Goal: Submit feedback/report problem

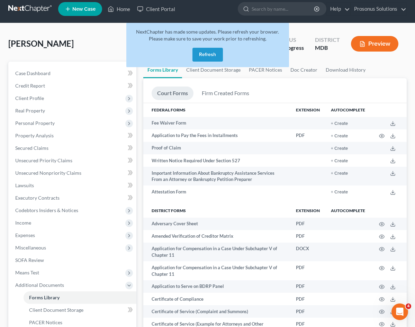
scroll to position [5, 0]
click at [16, 9] on link at bounding box center [30, 8] width 44 height 12
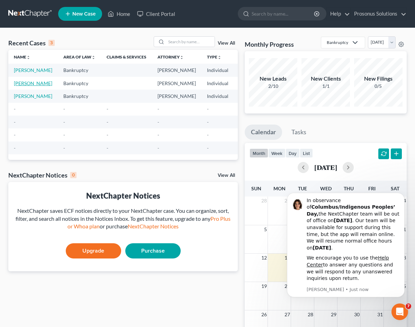
click at [24, 86] on link "[PERSON_NAME]" at bounding box center [33, 83] width 38 height 6
select select "10"
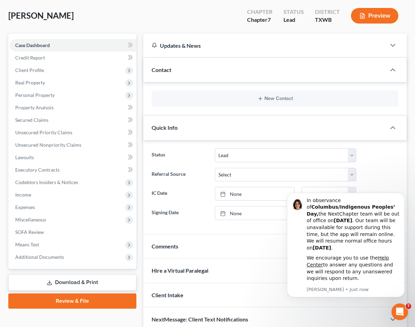
scroll to position [71, 0]
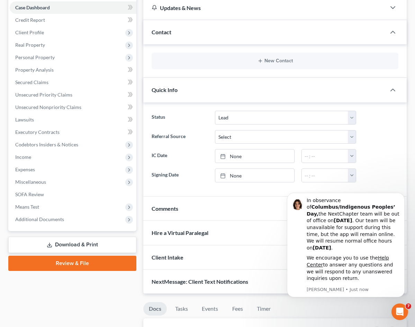
click at [75, 242] on link "Download & Print" at bounding box center [72, 245] width 128 height 16
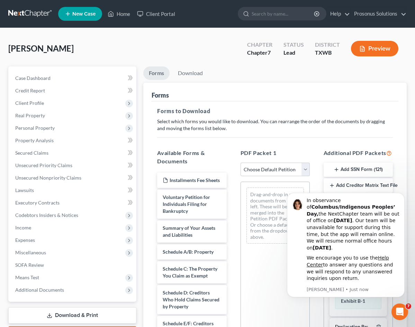
click at [264, 54] on div "Chapter 7" at bounding box center [259, 53] width 25 height 8
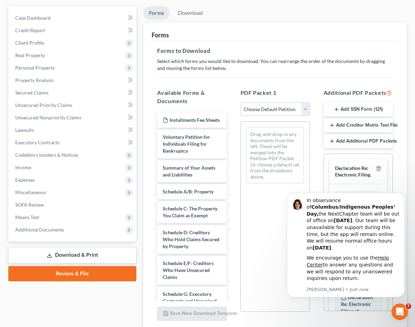
scroll to position [69, 0]
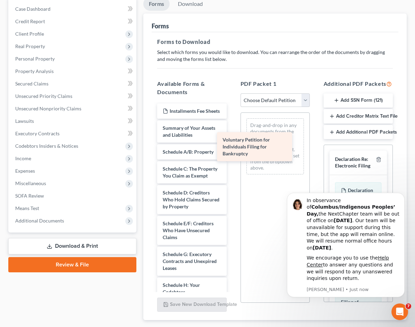
drag, startPoint x: 167, startPoint y: 125, endPoint x: 260, endPoint y: 145, distance: 95.6
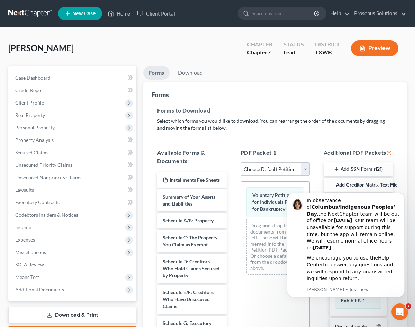
scroll to position [0, 0]
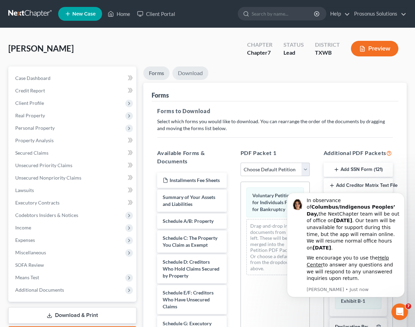
click at [172, 72] on link "Download" at bounding box center [190, 73] width 36 height 14
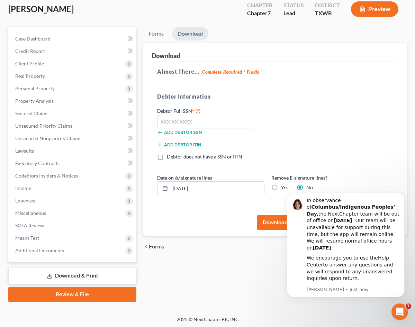
scroll to position [41, 0]
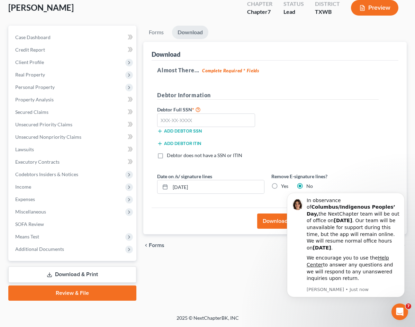
click at [257, 227] on button "Download" at bounding box center [275, 221] width 36 height 15
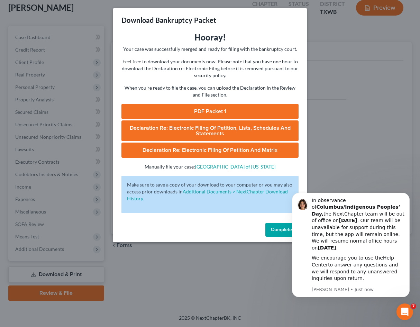
click at [226, 111] on link "PDF Packet 1" at bounding box center [210, 111] width 177 height 15
click at [78, 23] on div "Download Bankruptcy Packet Hooray! Your case was successfully merged and ready …" at bounding box center [210, 163] width 420 height 327
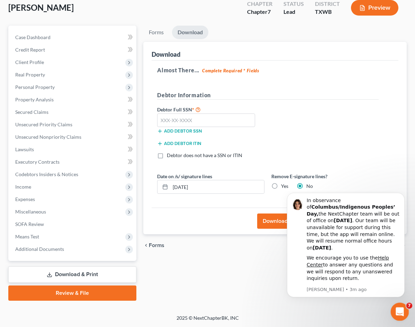
click at [401, 313] on icon "Open Intercom Messenger" at bounding box center [398, 310] width 11 height 11
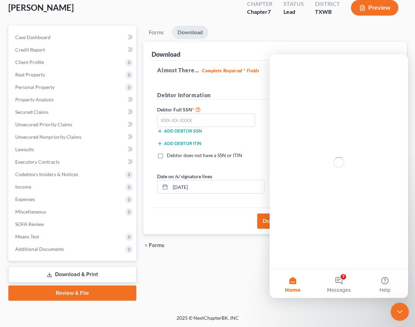
scroll to position [0, 0]
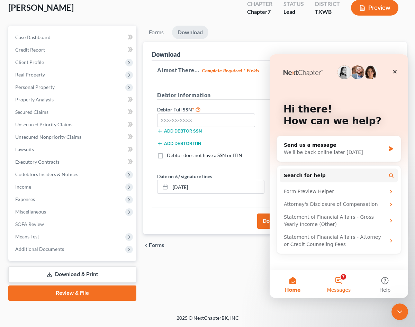
click at [340, 284] on button "7 Messages" at bounding box center [339, 284] width 46 height 28
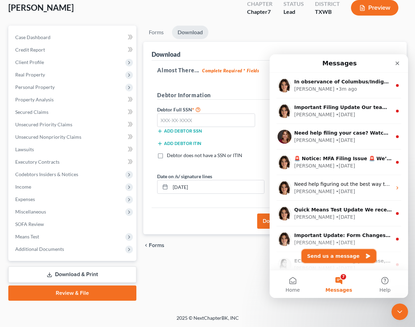
click at [335, 256] on button "Send us a message" at bounding box center [339, 256] width 75 height 14
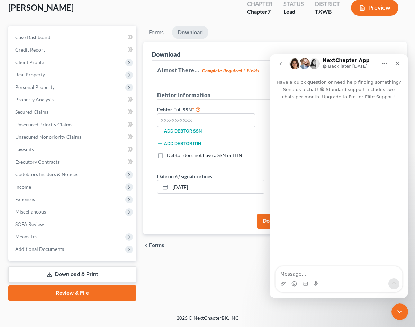
click at [298, 276] on textarea "Message…" at bounding box center [339, 273] width 127 height 12
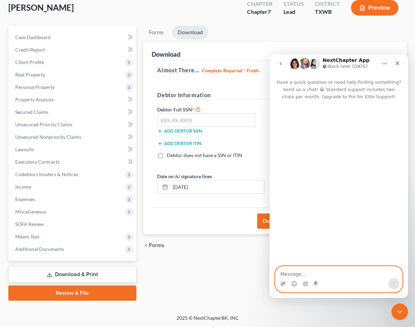
click at [285, 281] on icon "Upload attachment" at bounding box center [283, 284] width 6 height 6
click at [343, 269] on textarea "Message…" at bounding box center [339, 273] width 127 height 12
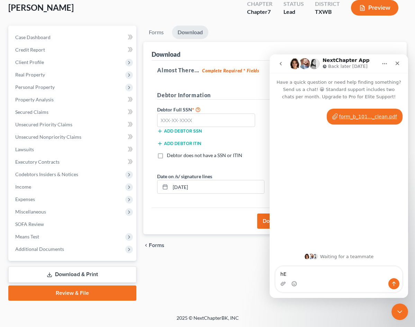
type textarea "h"
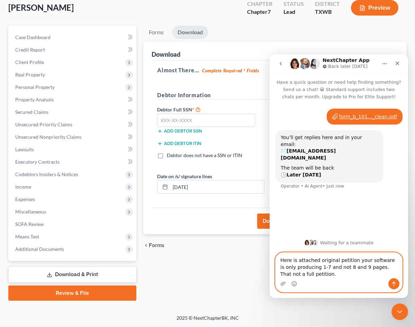
type textarea "Here is attached original petition your software is only producing 1-7 and not …"
click at [392, 281] on icon "Send a message…" at bounding box center [394, 284] width 6 height 6
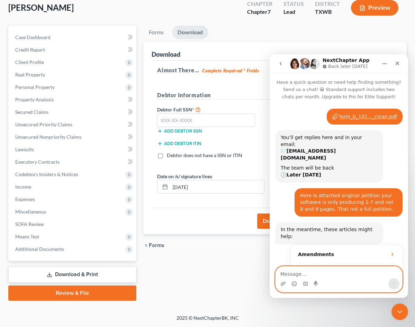
scroll to position [58, 0]
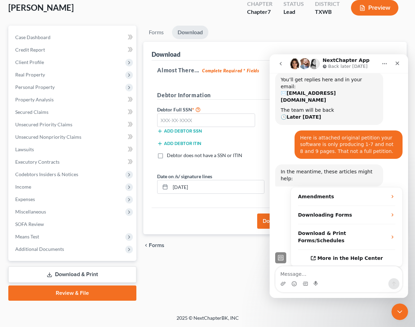
click at [232, 261] on div "Forms Download Forms Forms to Download Select which forms you would like to dow…" at bounding box center [275, 163] width 270 height 275
click at [231, 261] on div "Forms Download Forms Forms to Download Select which forms you would like to dow…" at bounding box center [275, 163] width 270 height 275
click at [387, 64] on button "Home" at bounding box center [384, 63] width 13 height 13
click at [380, 36] on ul "Forms Download" at bounding box center [274, 34] width 263 height 16
click at [397, 64] on icon "Close" at bounding box center [398, 64] width 4 height 4
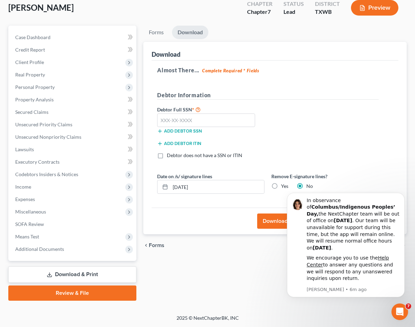
scroll to position [0, 0]
click at [236, 262] on div "Forms Download Forms Forms to Download Select which forms you would like to dow…" at bounding box center [275, 163] width 270 height 275
